Goal: Find specific page/section: Find specific page/section

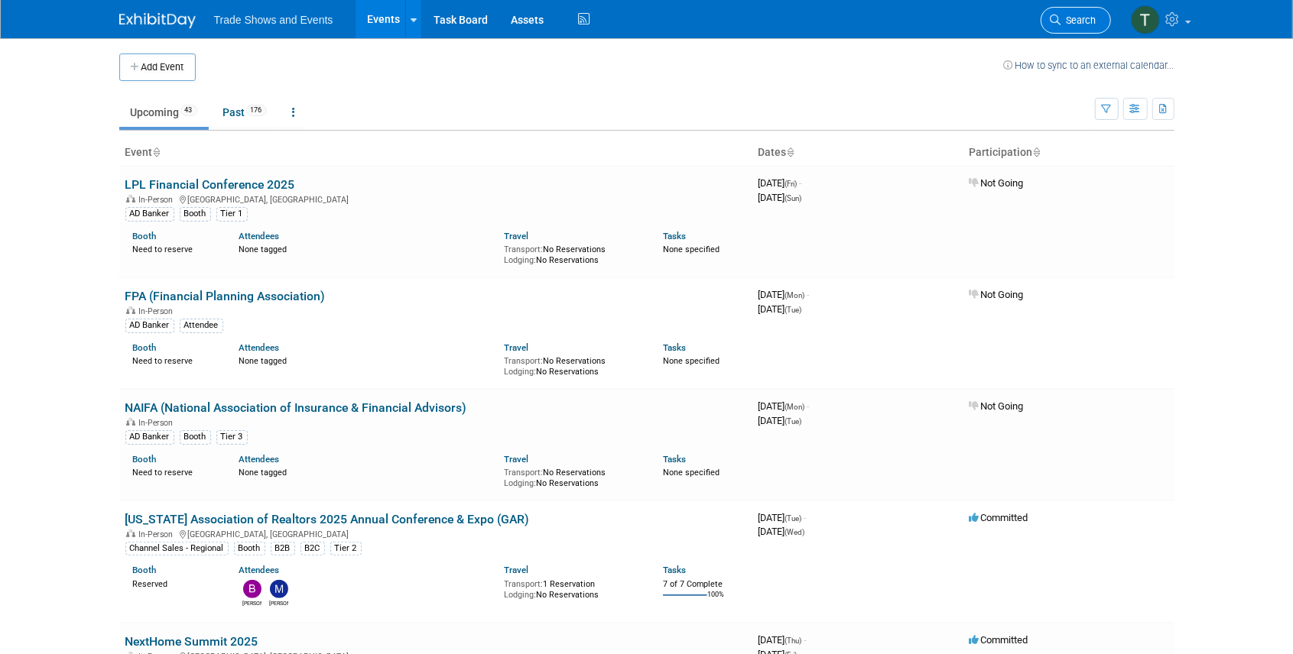
click at [1082, 28] on link "Search" at bounding box center [1075, 20] width 70 height 27
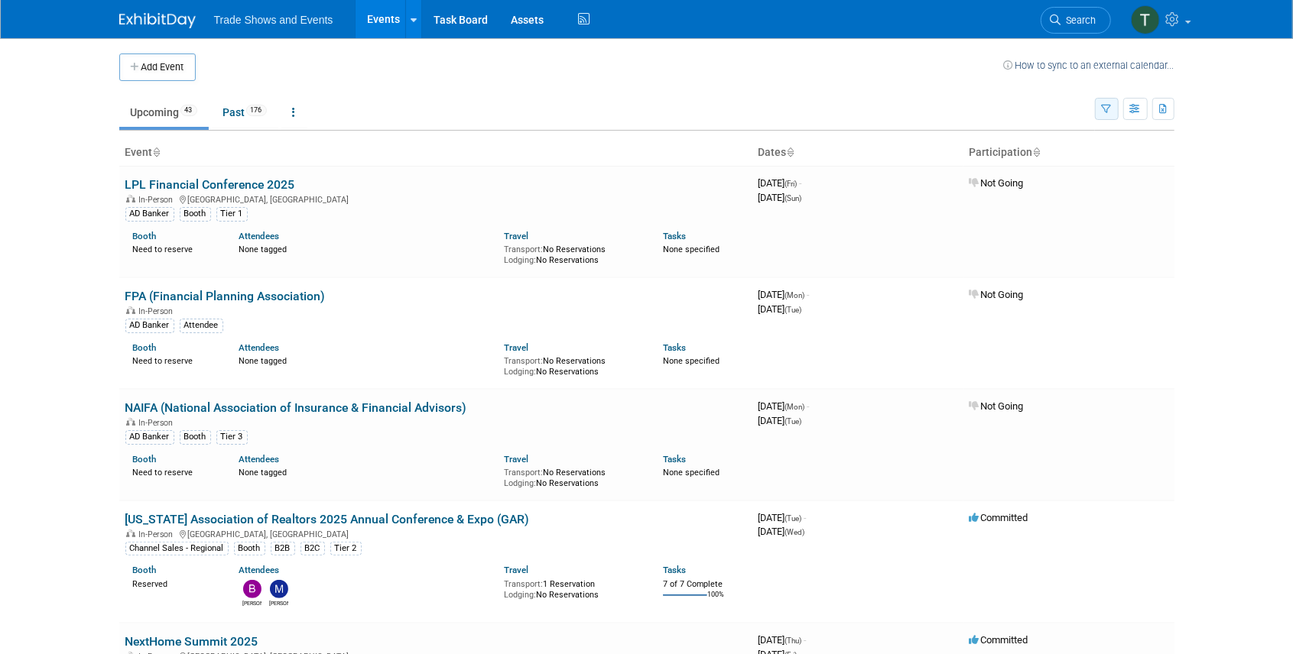
click at [1101, 108] on button "button" at bounding box center [1107, 109] width 24 height 22
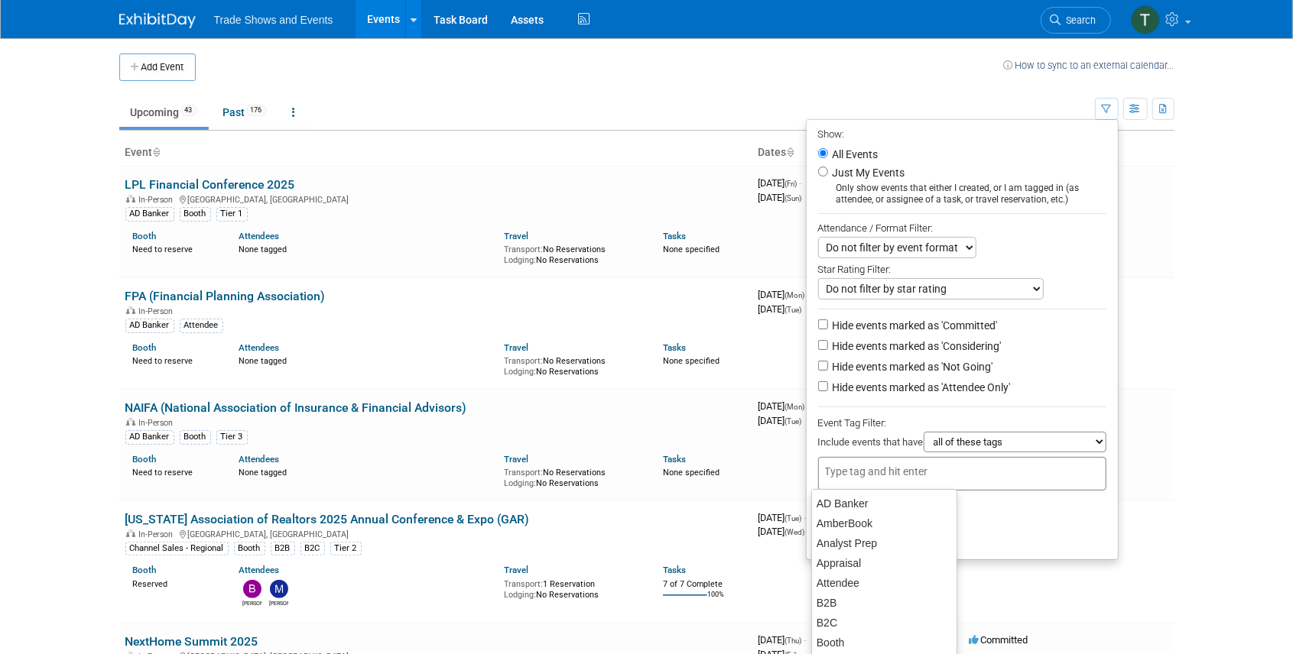
click at [926, 470] on input "text" at bounding box center [886, 471] width 122 height 15
click at [870, 509] on div "Home Inspection" at bounding box center [884, 508] width 146 height 21
type input "Home Inspection"
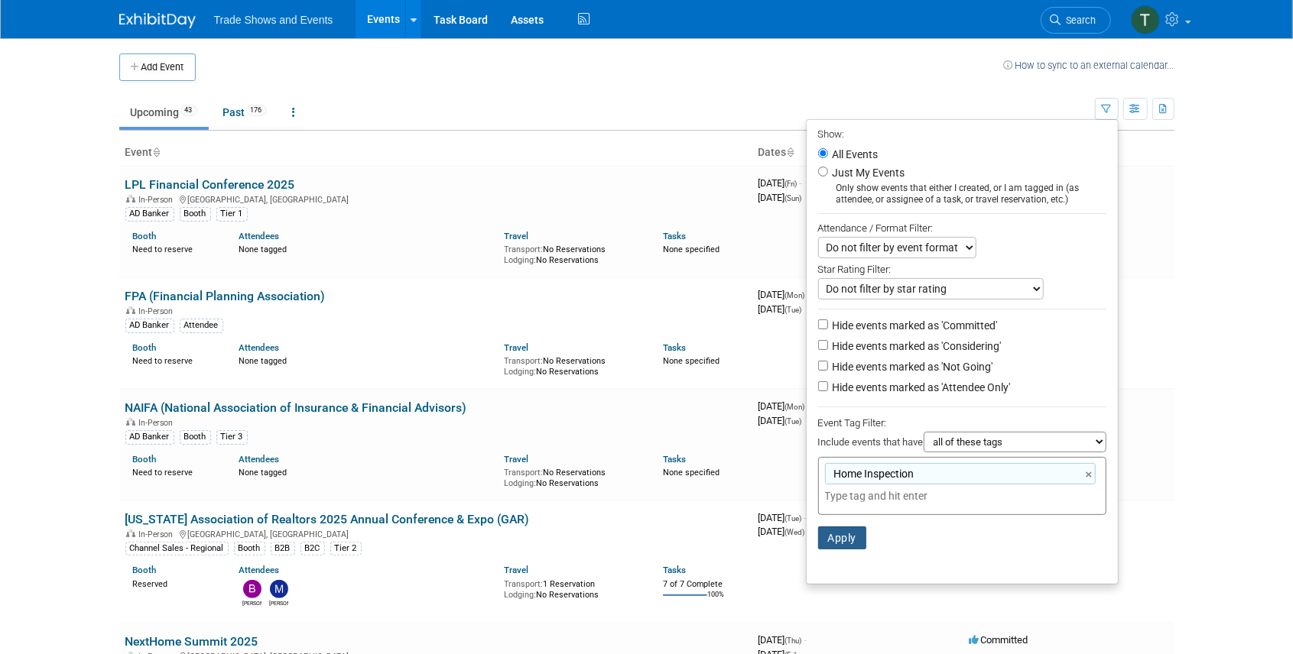
click at [849, 541] on button "Apply" at bounding box center [842, 538] width 49 height 23
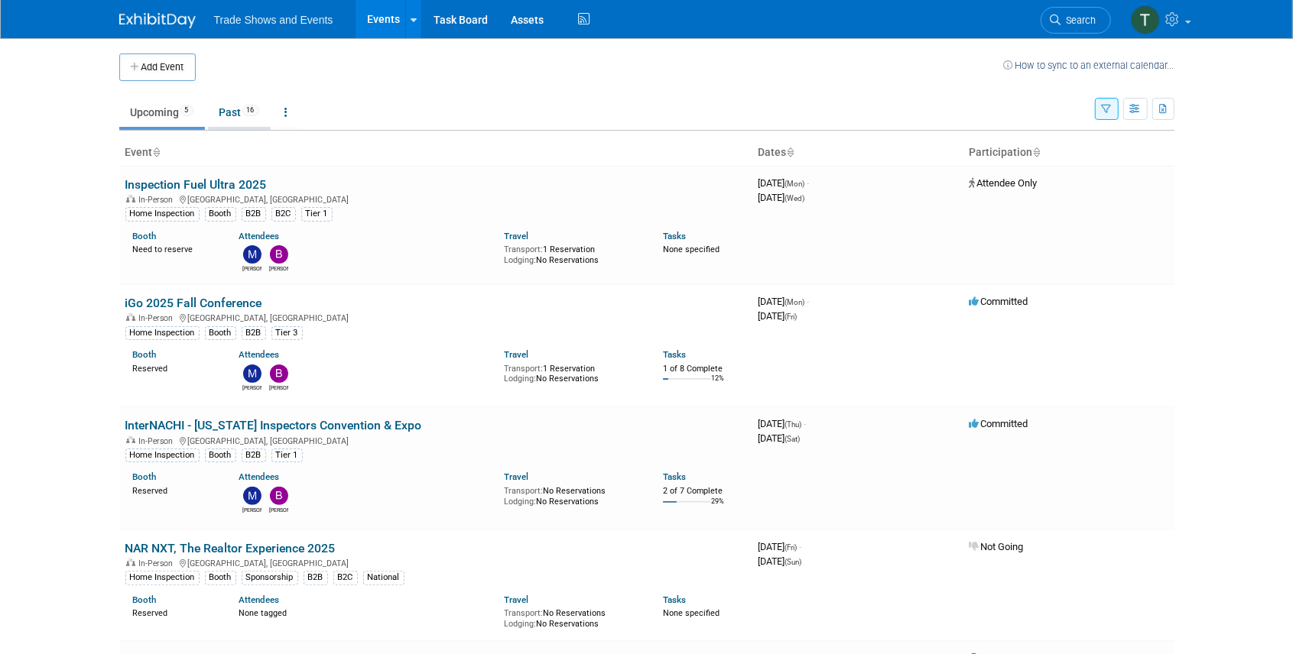
click at [233, 109] on link "Past 16" at bounding box center [239, 112] width 63 height 29
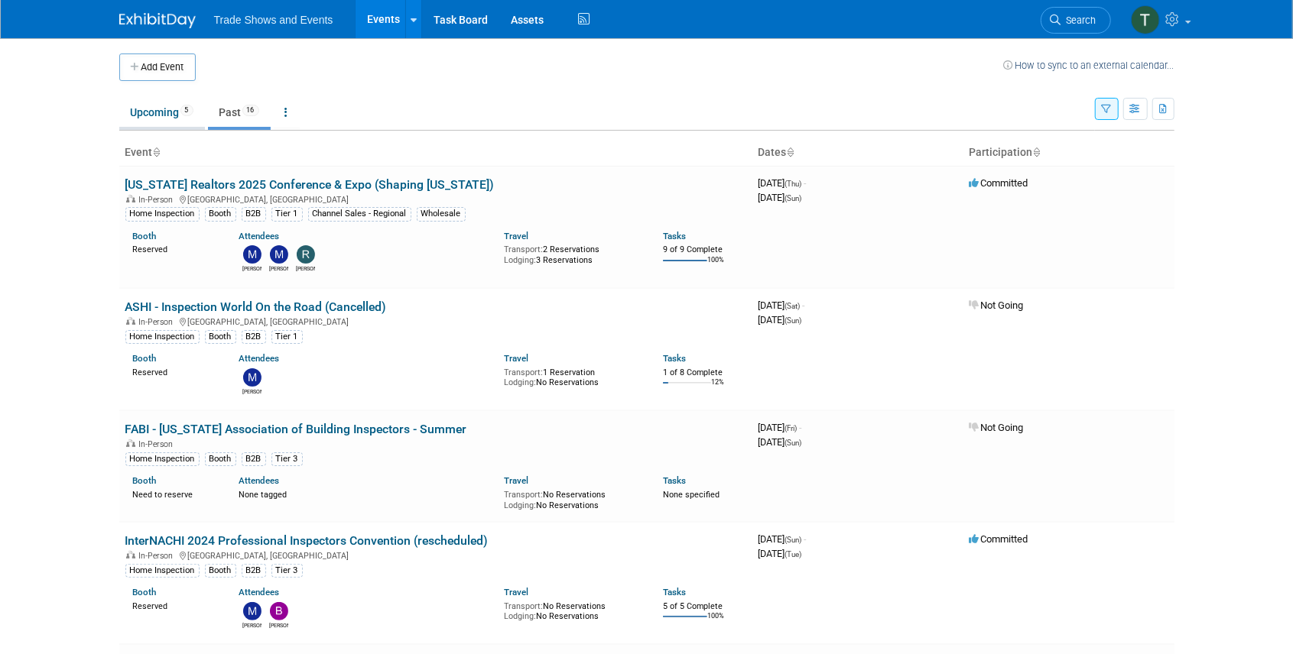
click at [163, 114] on link "Upcoming 5" at bounding box center [162, 112] width 86 height 29
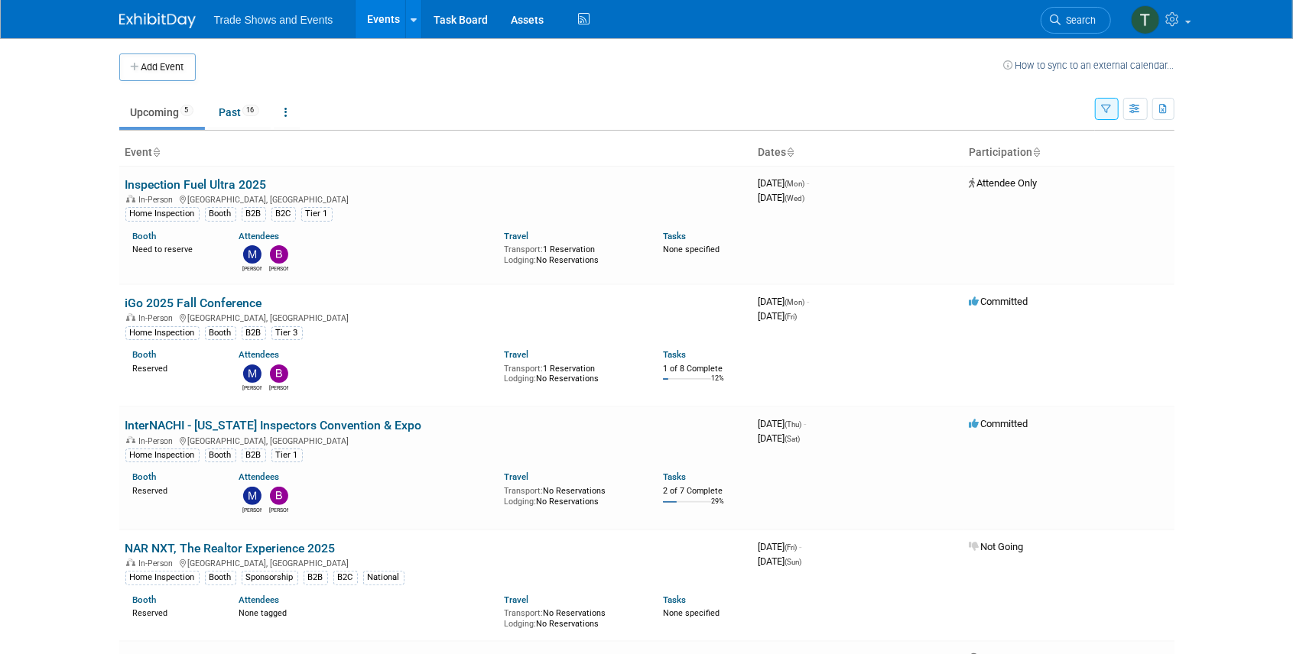
click at [388, 17] on link "Events" at bounding box center [383, 19] width 56 height 38
